Goal: Task Accomplishment & Management: Manage account settings

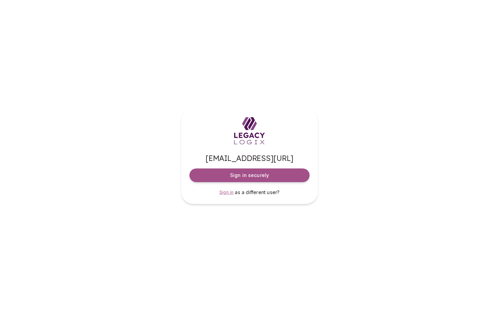
click at [226, 192] on span "Sign in" at bounding box center [226, 191] width 14 height 5
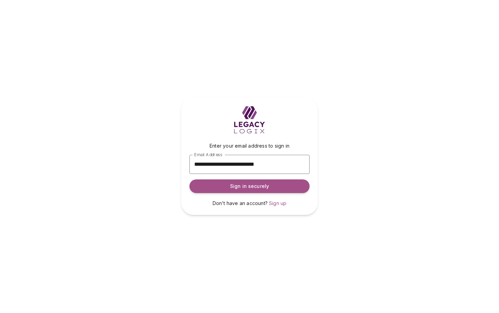
click at [358, 168] on div "**********" at bounding box center [249, 156] width 499 height 313
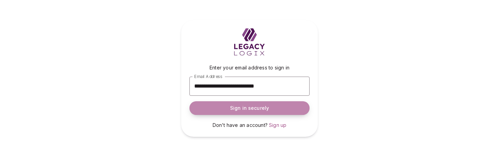
click at [244, 107] on span "Sign in securely" at bounding box center [249, 107] width 39 height 7
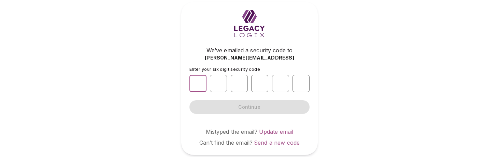
click at [199, 84] on input "number" at bounding box center [197, 83] width 17 height 17
type input "*"
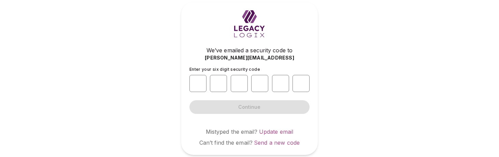
type input "*"
